Goal: Task Accomplishment & Management: Use online tool/utility

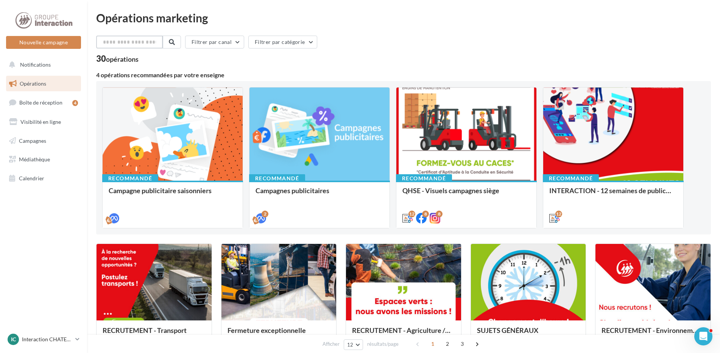
click at [154, 42] on input "text" at bounding box center [129, 42] width 67 height 13
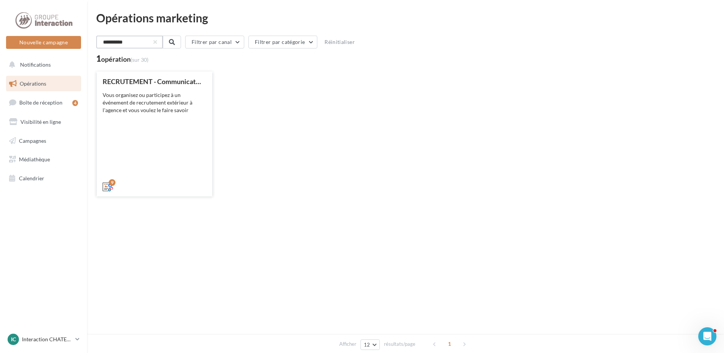
type input "**********"
click at [174, 128] on div "RECRUTEMENT - Communication externe Vous organisez ou participez à un événement…" at bounding box center [155, 134] width 104 height 112
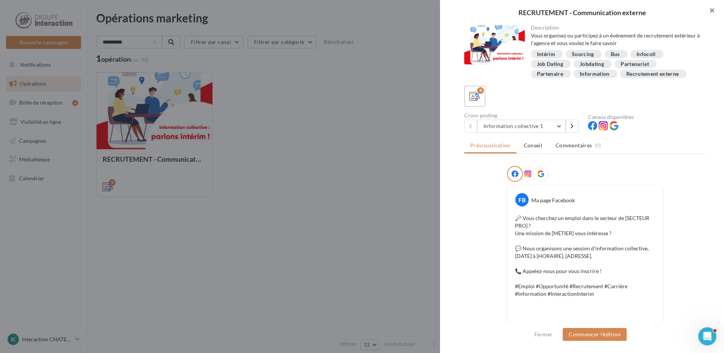
click at [709, 9] on button "button" at bounding box center [709, 11] width 30 height 23
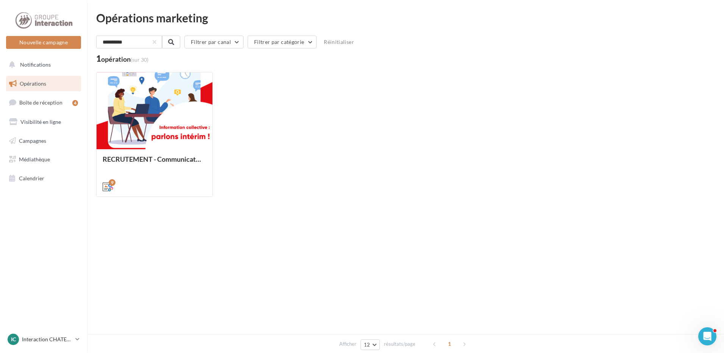
click at [329, 141] on div "RECRUTEMENT - Communication externe Vous organisez ou participez à un événement…" at bounding box center [405, 134] width 619 height 125
click at [37, 81] on span "Opérations" at bounding box center [33, 83] width 27 height 6
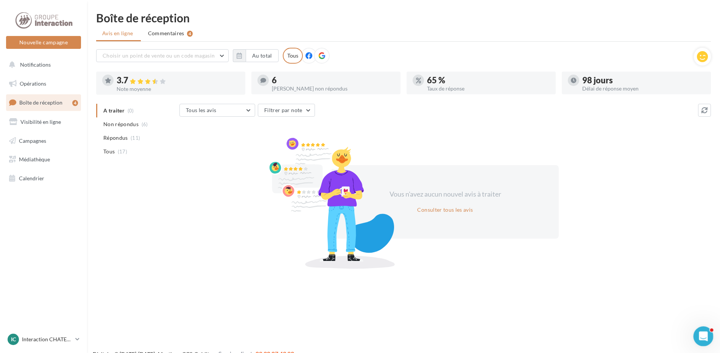
click at [704, 334] on icon "Ouvrir le Messenger Intercom" at bounding box center [702, 335] width 12 height 12
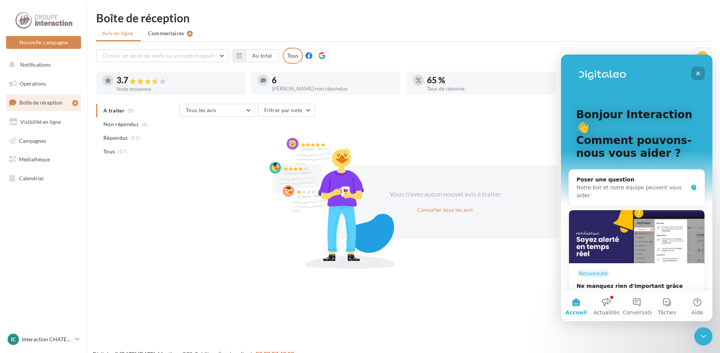
click at [700, 72] on icon "Fermer" at bounding box center [698, 74] width 4 height 4
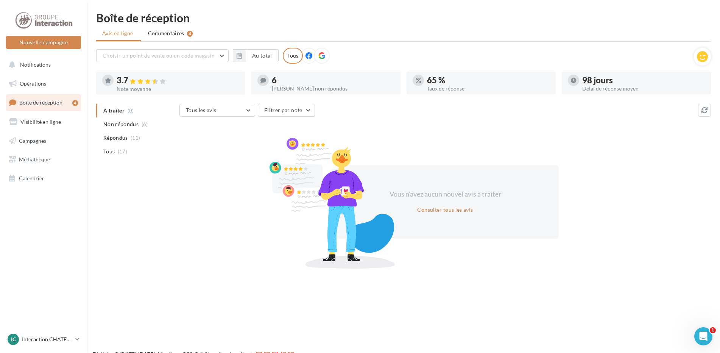
click at [447, 289] on div "Nouvelle campagne Nouvelle campagne Notifications Opérations Boîte de réception…" at bounding box center [360, 188] width 720 height 353
click at [218, 215] on div "Vous n'avez aucun [PERSON_NAME] à traiter Consulter tous [PERSON_NAME]" at bounding box center [445, 202] width 532 height 122
click at [605, 232] on div "Vous n'avez aucun [PERSON_NAME] à traiter Consulter tous [PERSON_NAME]" at bounding box center [445, 202] width 532 height 122
click at [131, 126] on span "Non répondus" at bounding box center [120, 124] width 35 height 8
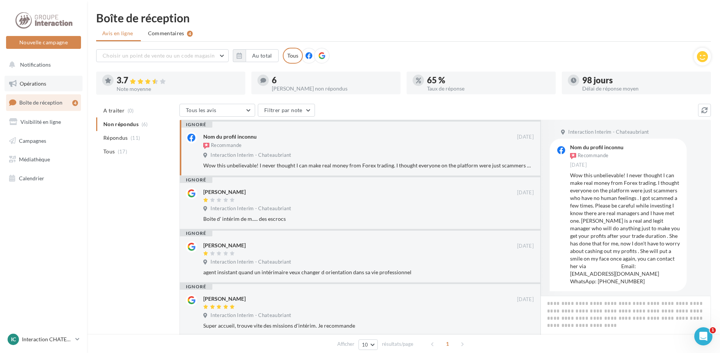
click at [40, 80] on span "Opérations" at bounding box center [33, 83] width 27 height 6
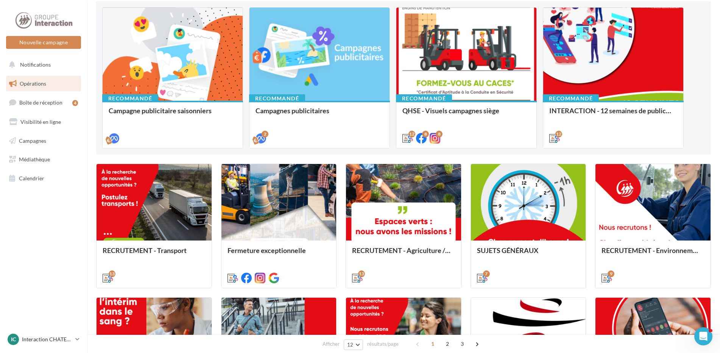
scroll to position [123, 0]
